Goal: Information Seeking & Learning: Learn about a topic

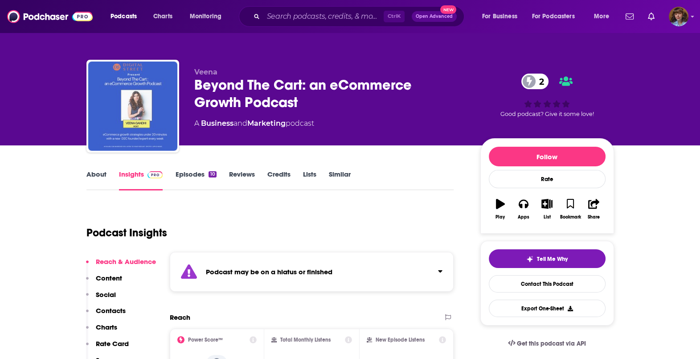
click at [156, 123] on img "Beyond The Cart: an eCommerce Growth Podcast" at bounding box center [132, 106] width 89 height 89
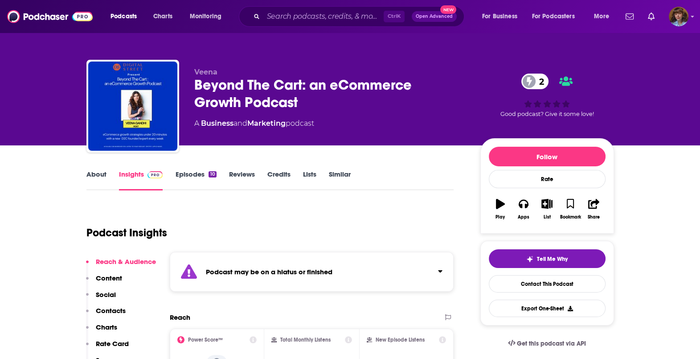
click at [92, 177] on link "About" at bounding box center [97, 180] width 20 height 21
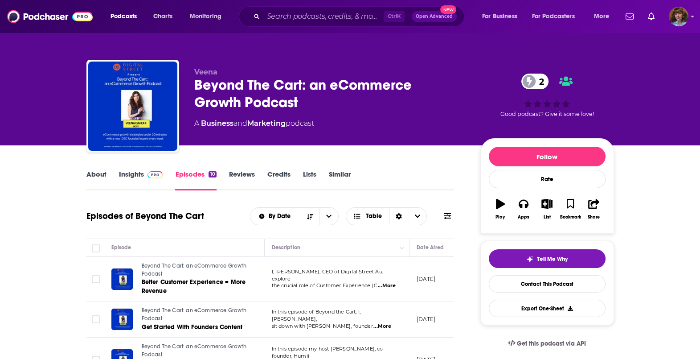
click at [338, 12] on input "Search podcasts, credits, & more..." at bounding box center [324, 16] width 120 height 14
click at [357, 55] on div "Veena Beyond The Cart: an eCommerce Growth Podcast 2 A Business and Marketing p…" at bounding box center [350, 97] width 541 height 96
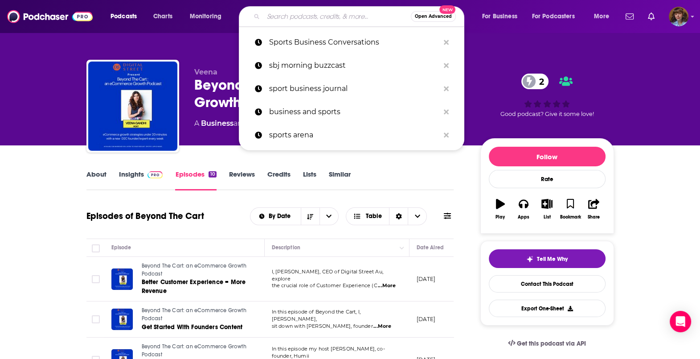
click at [341, 16] on input "Search podcasts, credits, & more..." at bounding box center [338, 16] width 148 height 14
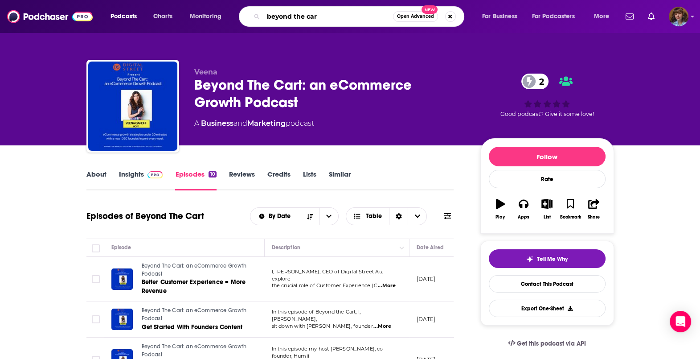
type input "beyond the cart"
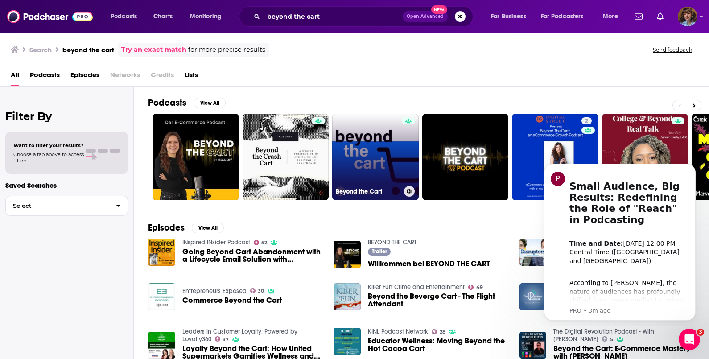
click at [370, 155] on link "Beyond the Cart" at bounding box center [375, 157] width 87 height 87
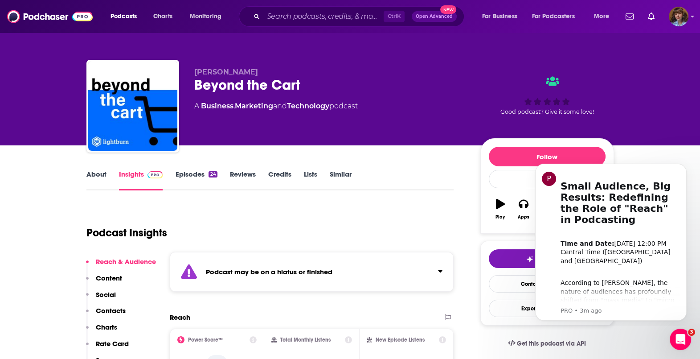
click at [94, 181] on link "About" at bounding box center [97, 180] width 20 height 21
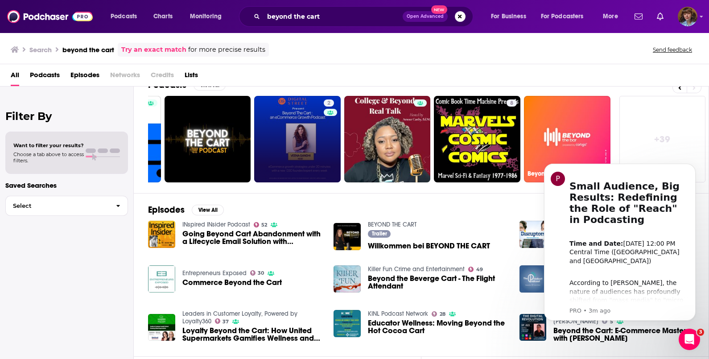
scroll to position [17, 0]
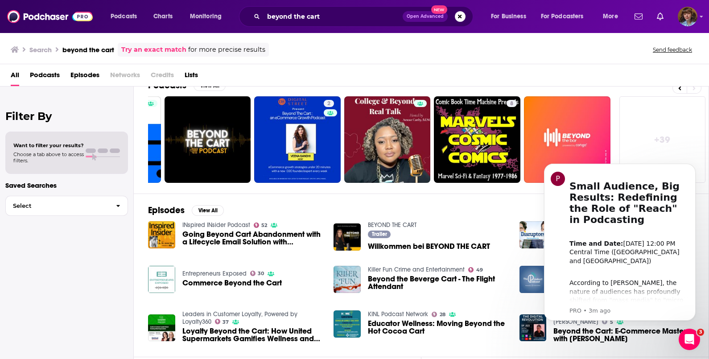
click at [635, 110] on link "+ 39" at bounding box center [662, 139] width 87 height 87
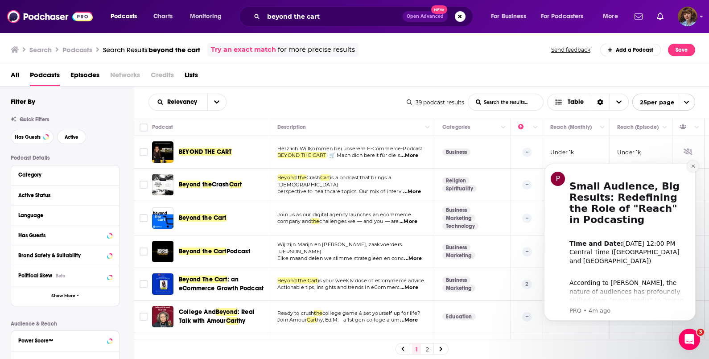
click at [693, 167] on icon "Dismiss notification" at bounding box center [692, 166] width 3 height 3
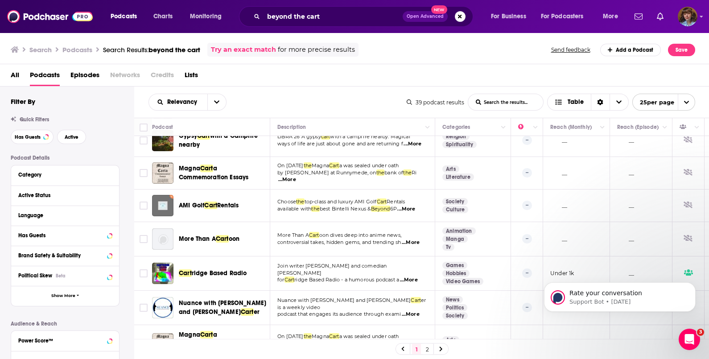
scroll to position [645, 0]
